Goal: Use online tool/utility: Utilize a website feature to perform a specific function

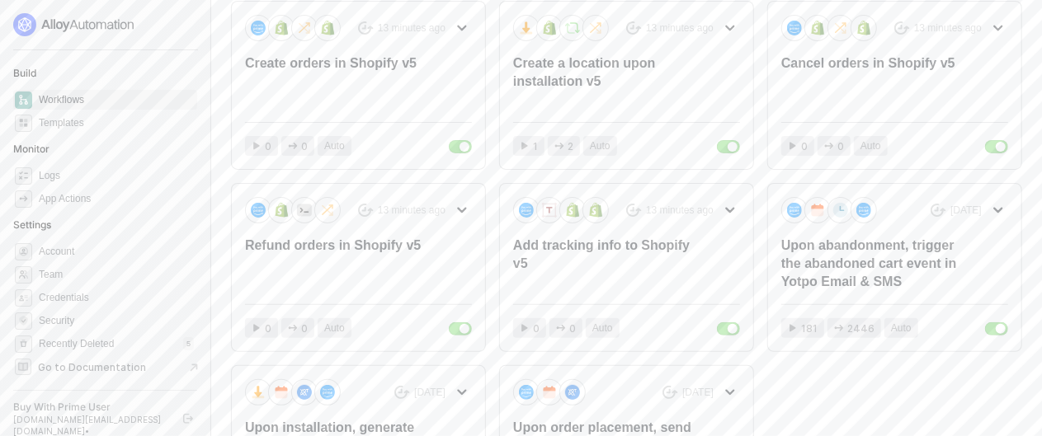
scroll to position [165, 0]
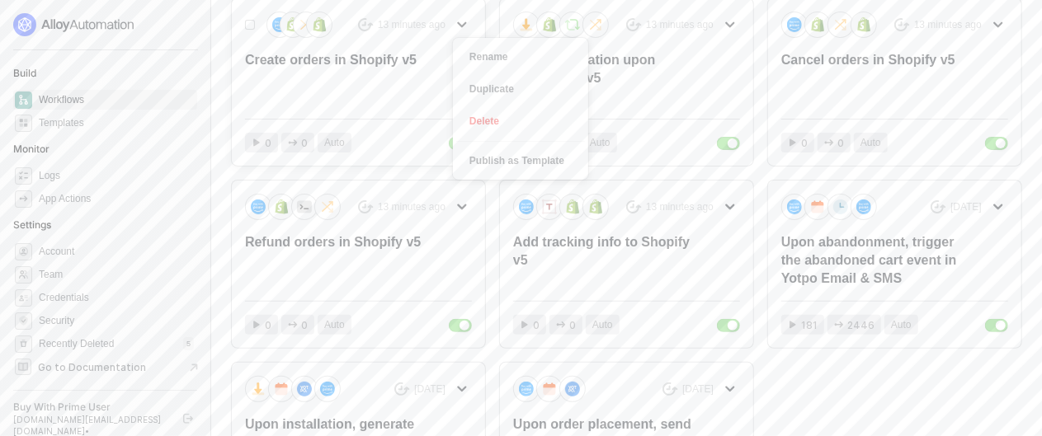
click at [462, 20] on icon "icon-arrow-down" at bounding box center [462, 25] width 10 height 10
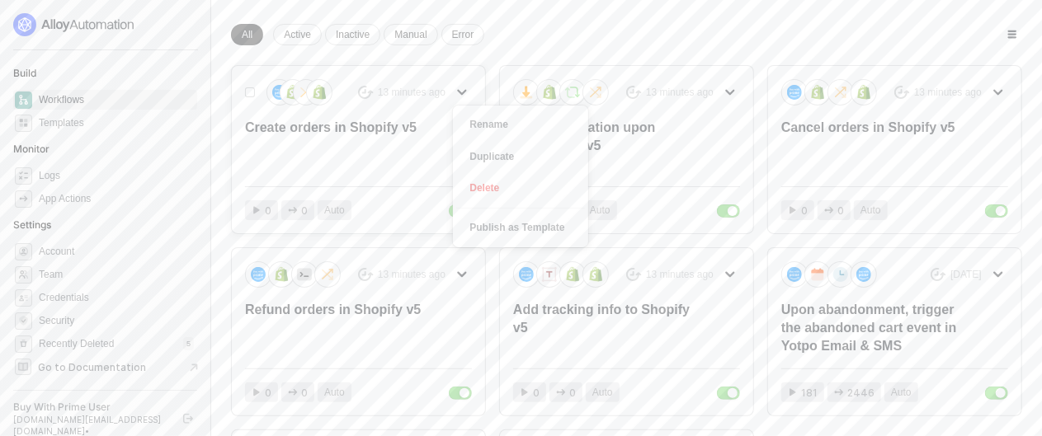
scroll to position [83, 0]
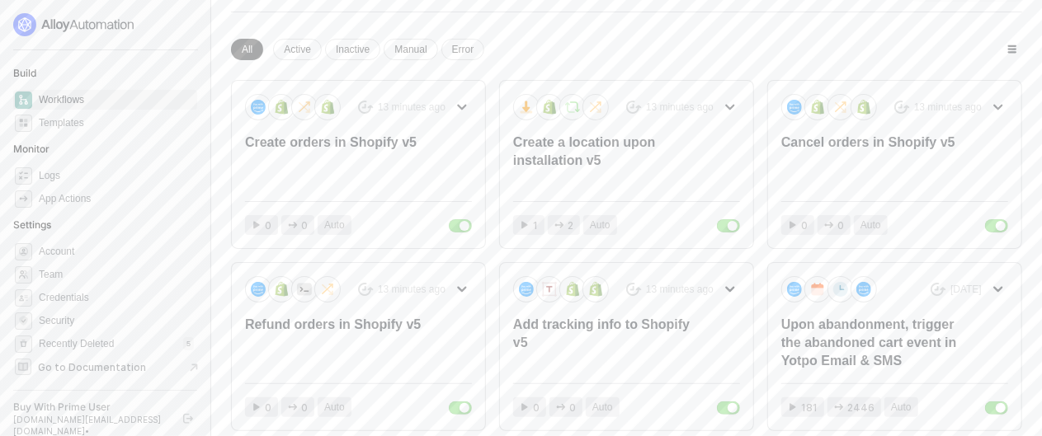
click at [597, 28] on div "Workflows New Workflow New workspace All Active Inactive Manual Error 13 minute…" at bounding box center [626, 290] width 791 height 647
click at [294, 222] on icon "icon-app-actions" at bounding box center [293, 225] width 10 height 10
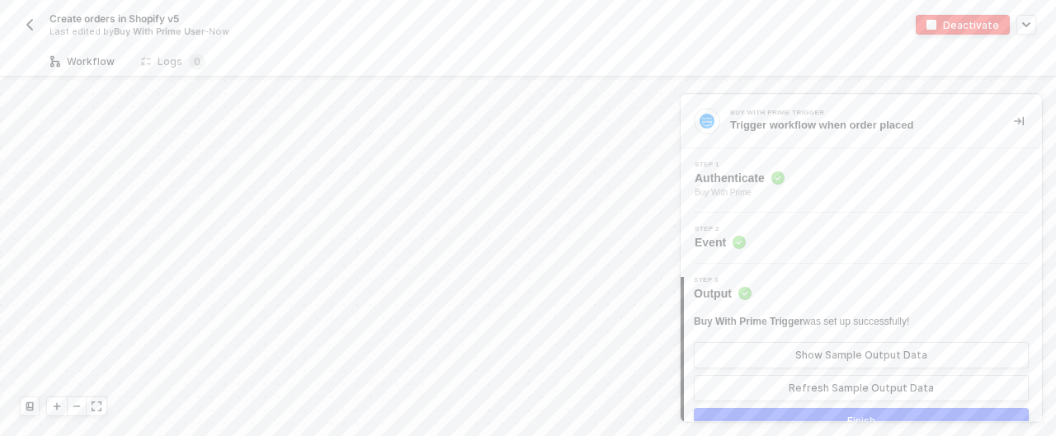
scroll to position [624, 0]
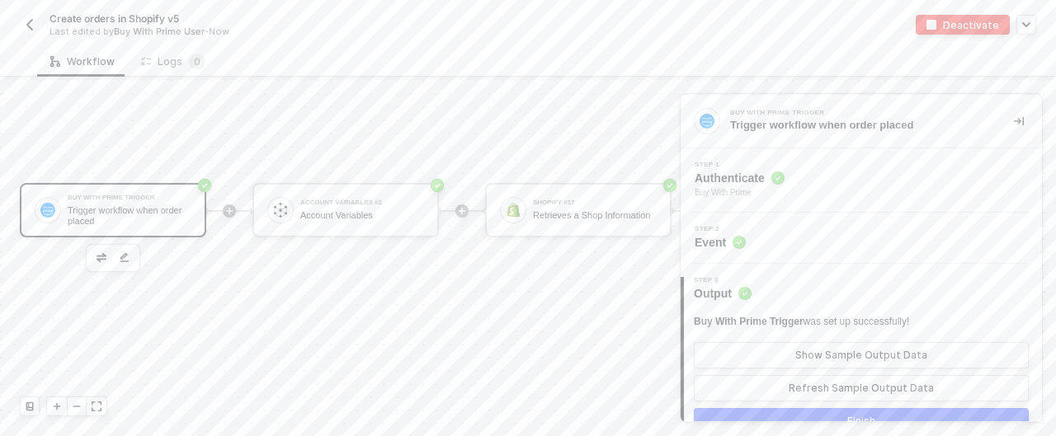
click at [568, 268] on div at bounding box center [461, 211] width 219 height 129
